Goal: Task Accomplishment & Management: Use online tool/utility

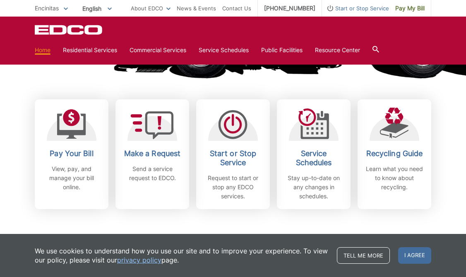
scroll to position [207, 0]
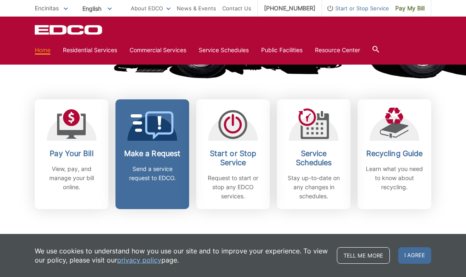
click at [152, 160] on div "Make a Request Send a service request to EDCO." at bounding box center [152, 166] width 61 height 34
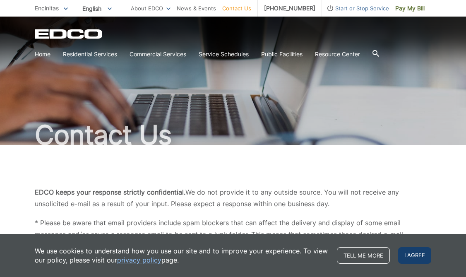
click at [411, 252] on span "I agree" at bounding box center [414, 255] width 33 height 17
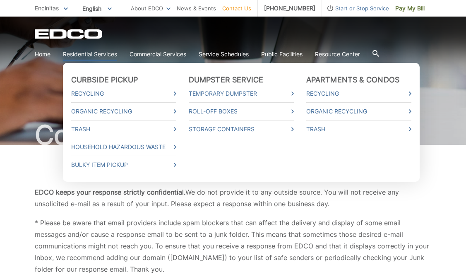
click at [80, 51] on link "Residential Services" at bounding box center [90, 54] width 54 height 9
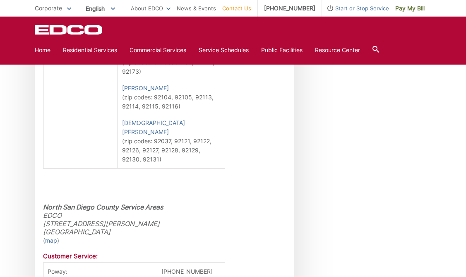
scroll to position [746, 0]
